Goal: Check status: Check status

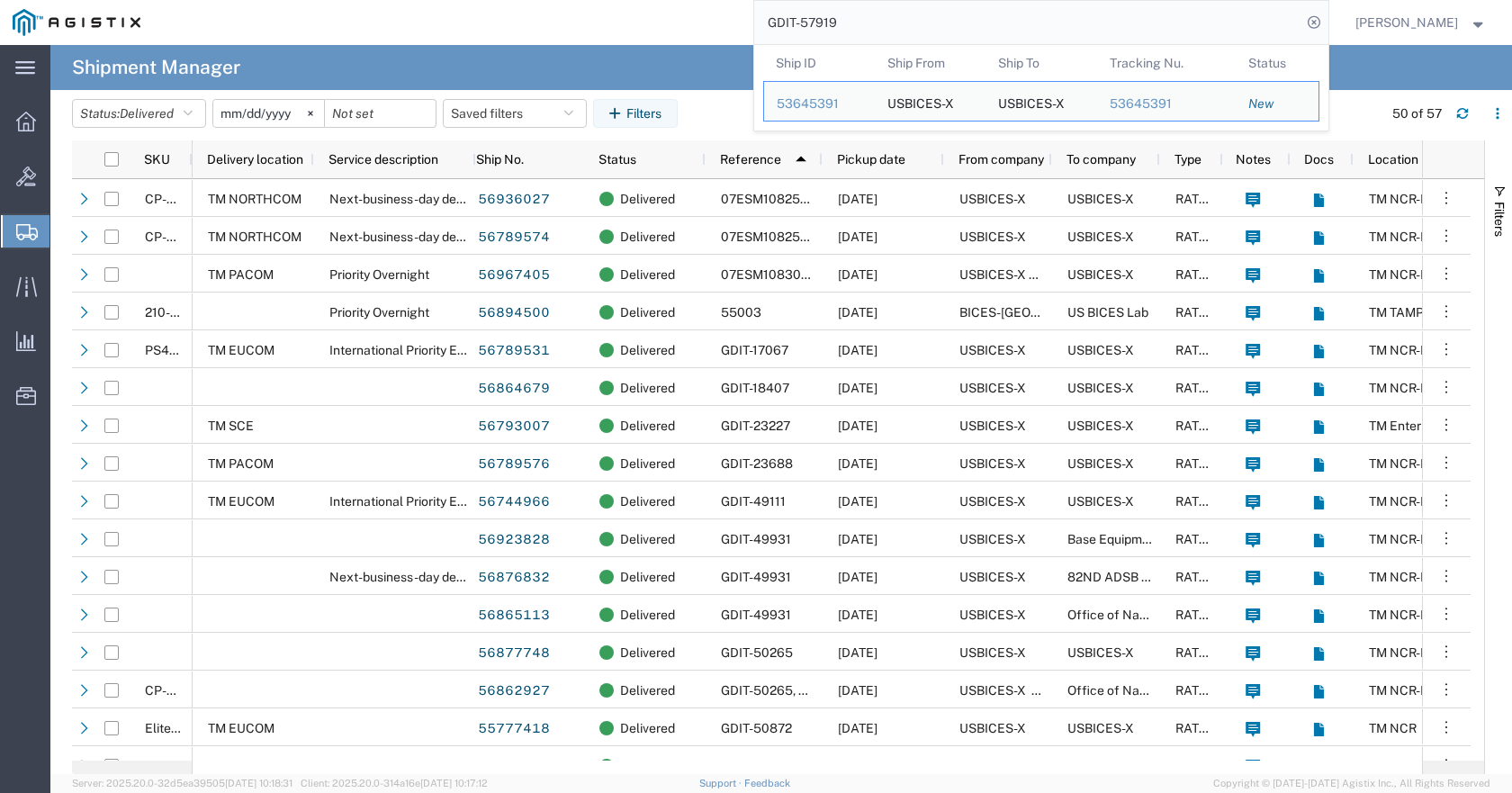
click at [916, 21] on input "GDIT-57919" at bounding box center [1028, 22] width 548 height 43
click at [844, 102] on div "53645391" at bounding box center [820, 103] width 85 height 18
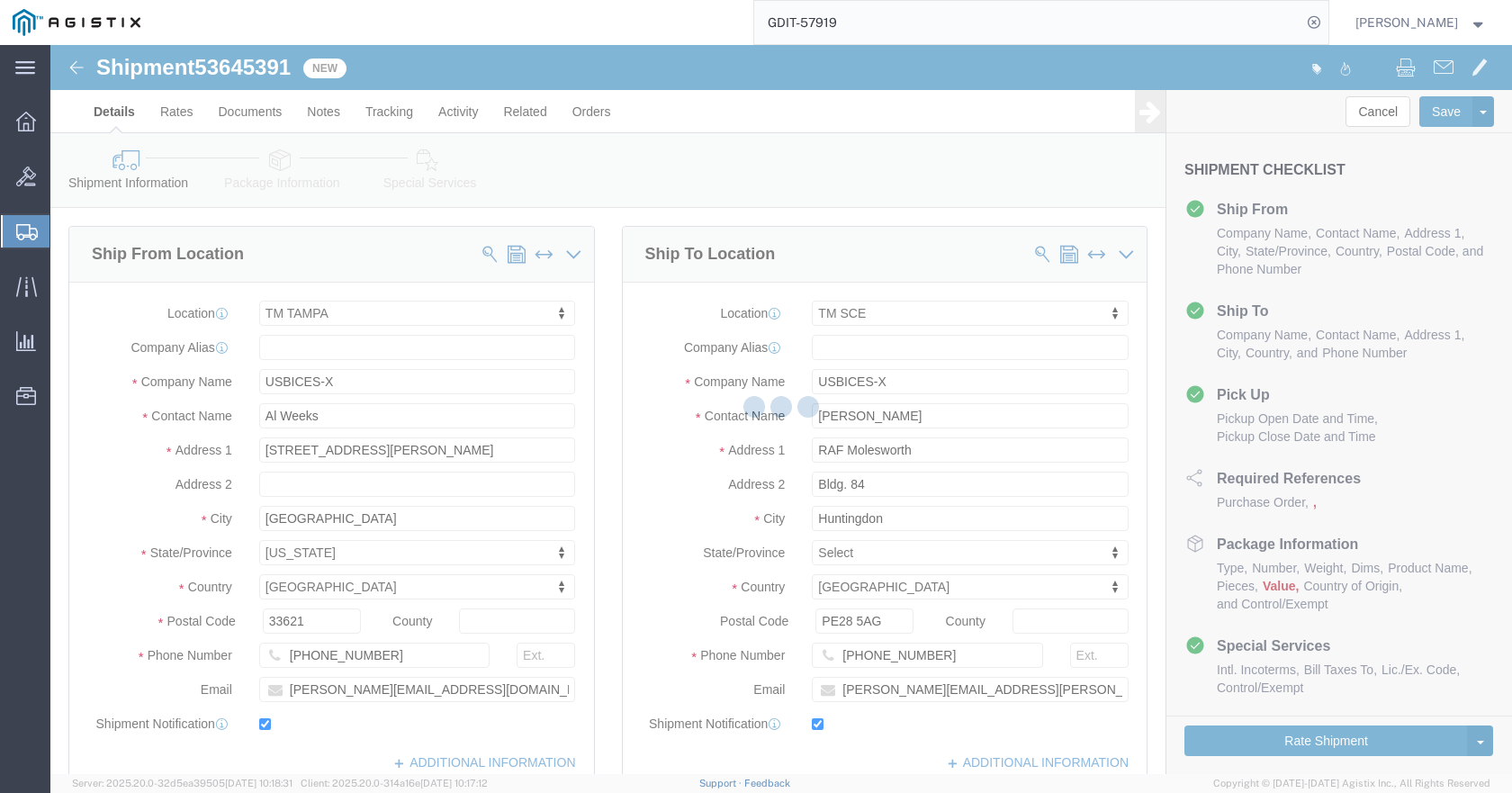
select select "34240"
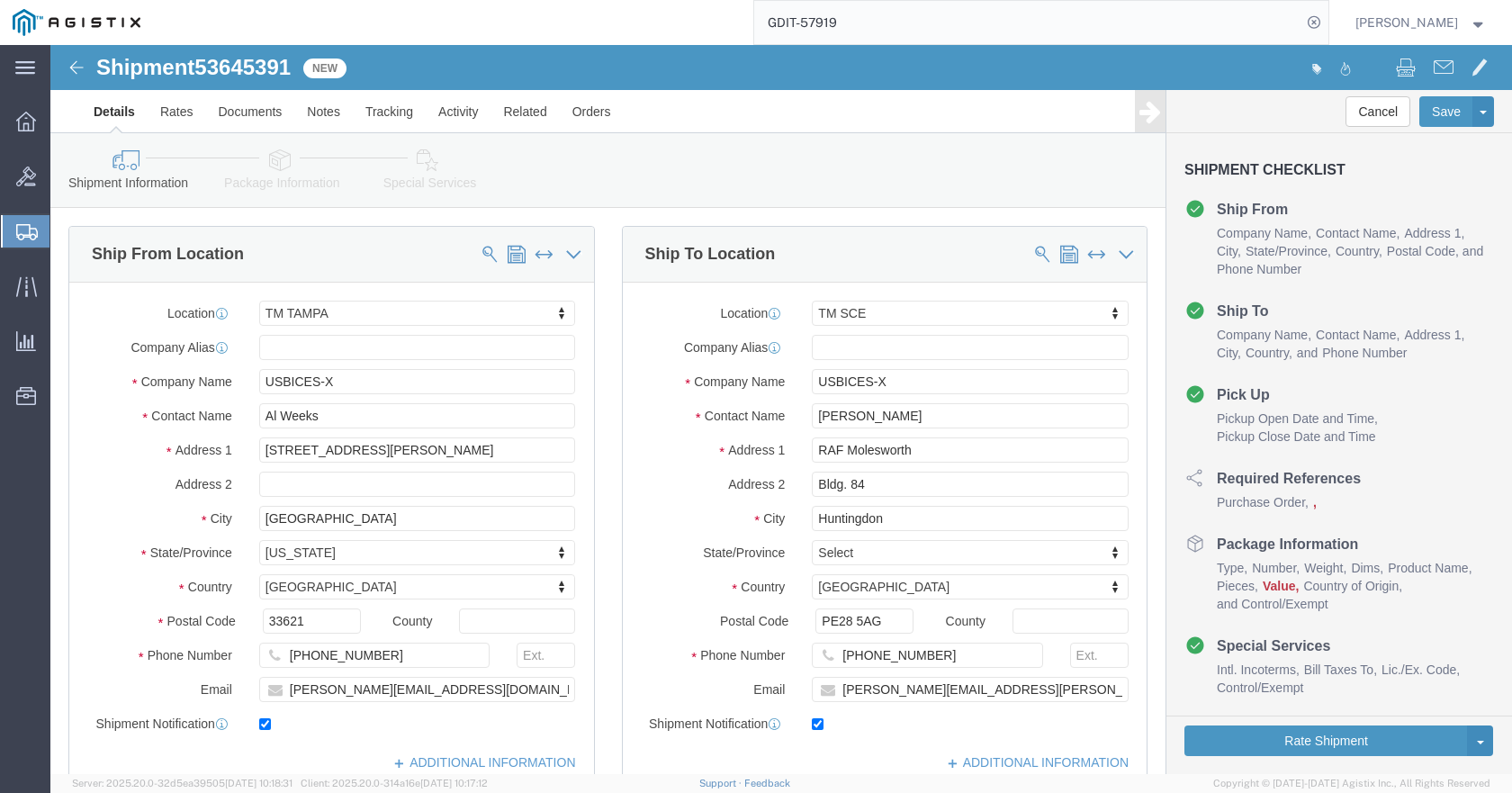
click at [34, 239] on icon at bounding box center [27, 232] width 21 height 17
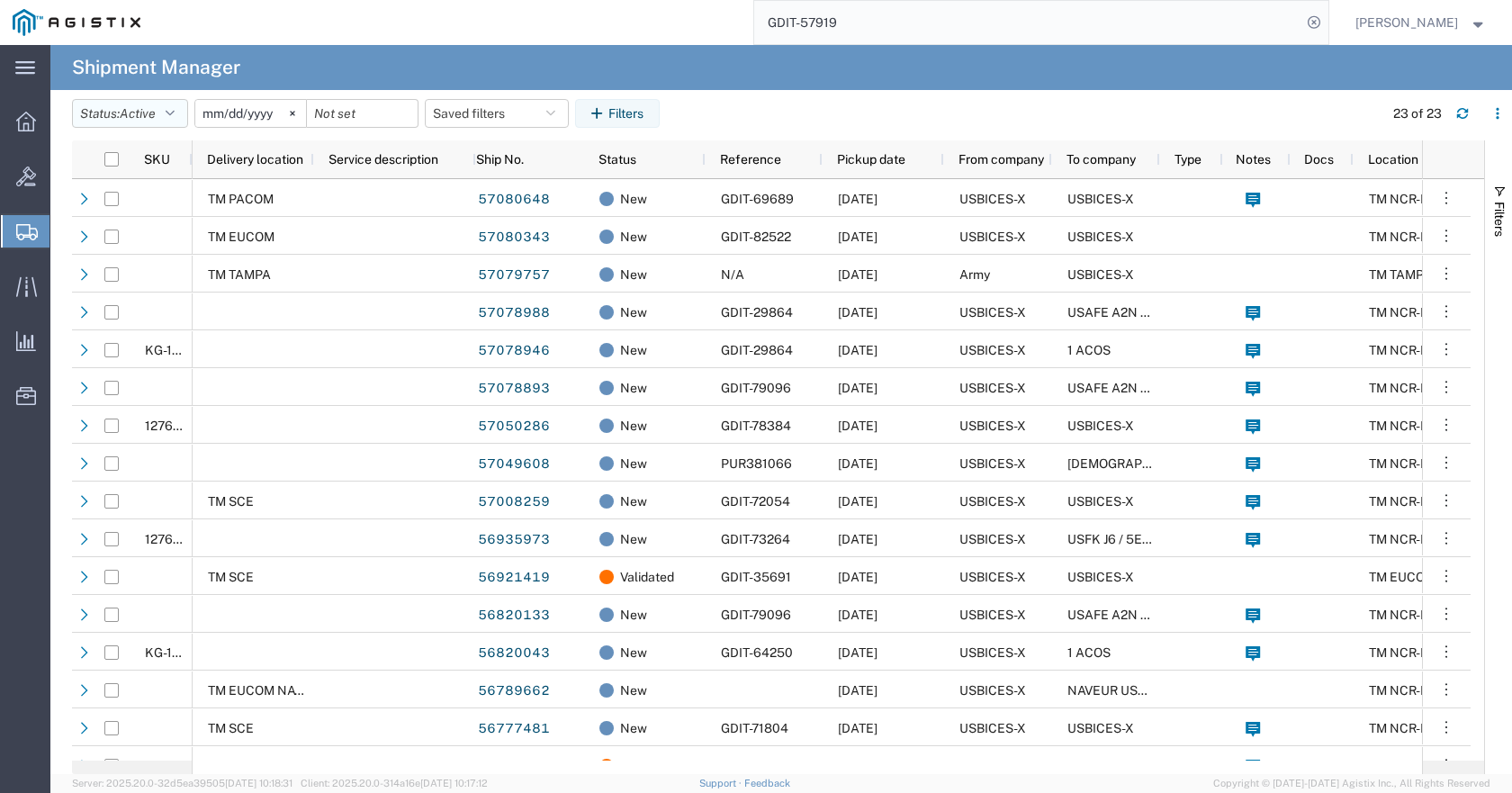
click at [175, 115] on icon "button" at bounding box center [170, 113] width 9 height 13
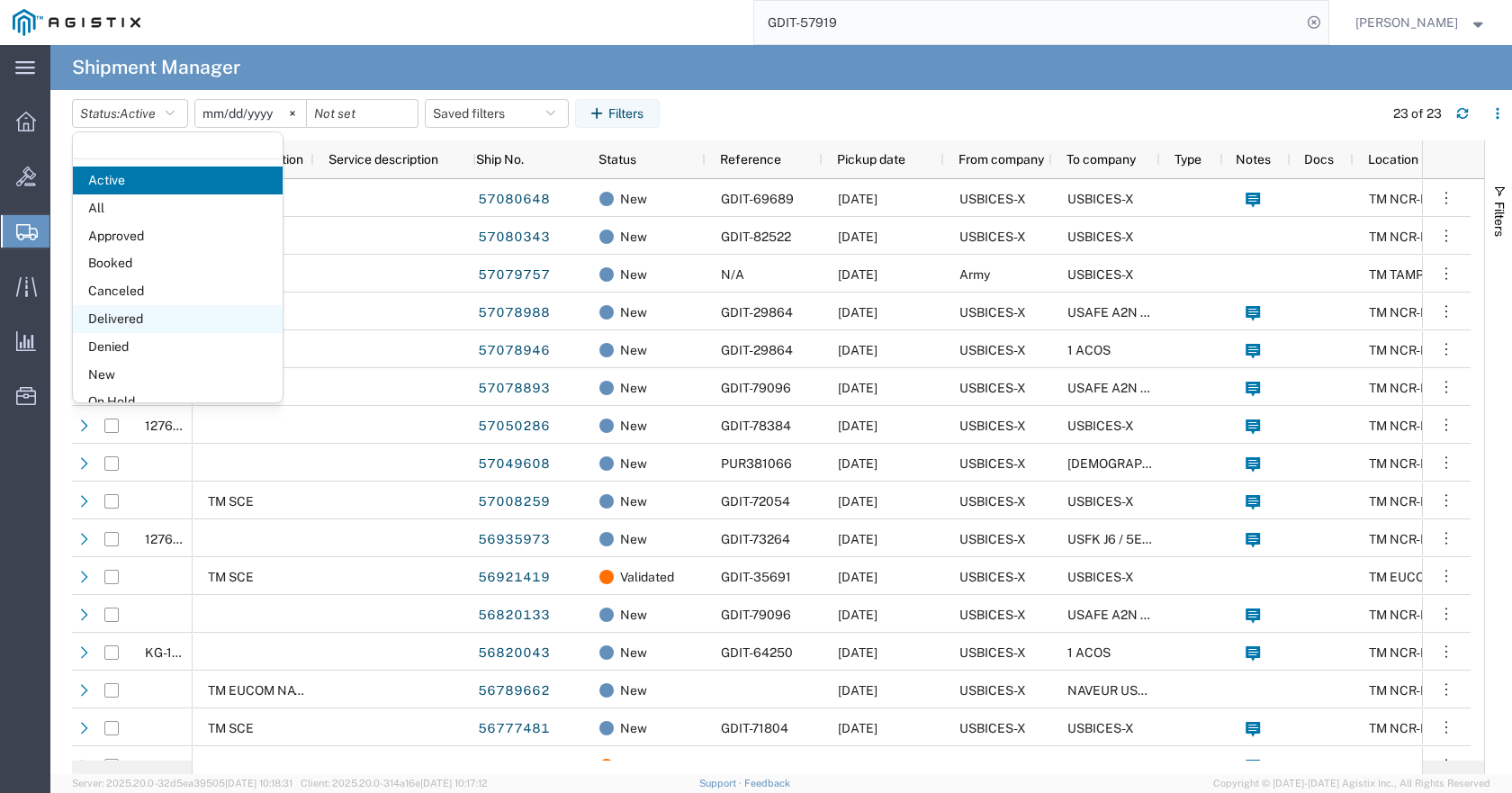
click at [125, 318] on span "Delivered" at bounding box center [178, 318] width 210 height 28
